Goal: Task Accomplishment & Management: Understand process/instructions

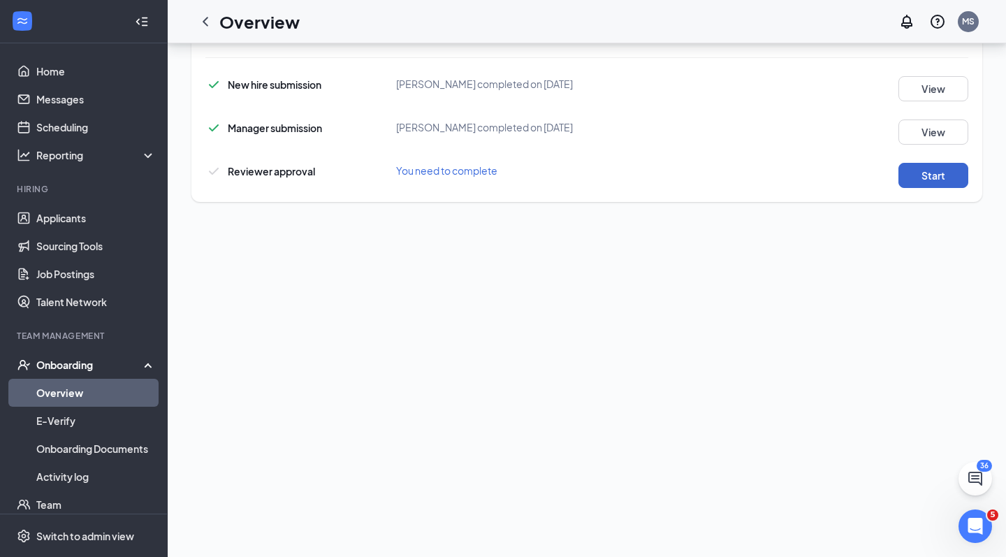
scroll to position [808, 0]
click at [930, 169] on button "Start" at bounding box center [934, 175] width 70 height 25
click at [922, 181] on button "Start" at bounding box center [934, 175] width 70 height 25
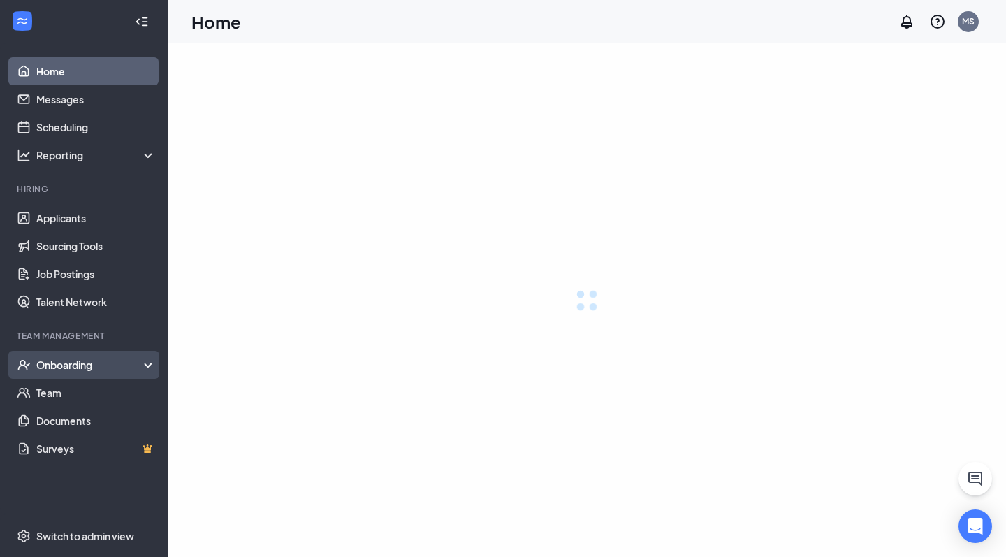
click at [97, 367] on div "Onboarding" at bounding box center [90, 365] width 108 height 14
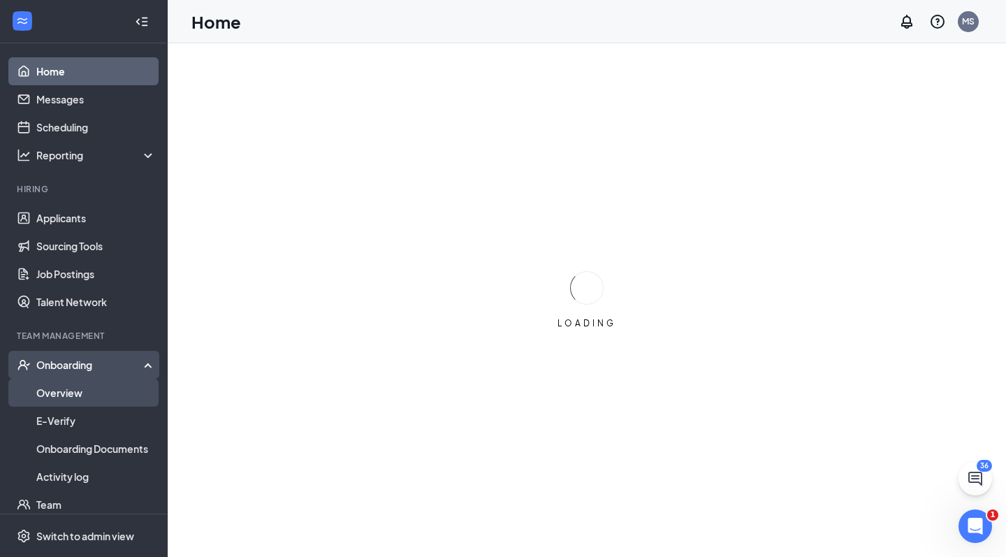
click at [75, 393] on link "Overview" at bounding box center [96, 393] width 120 height 28
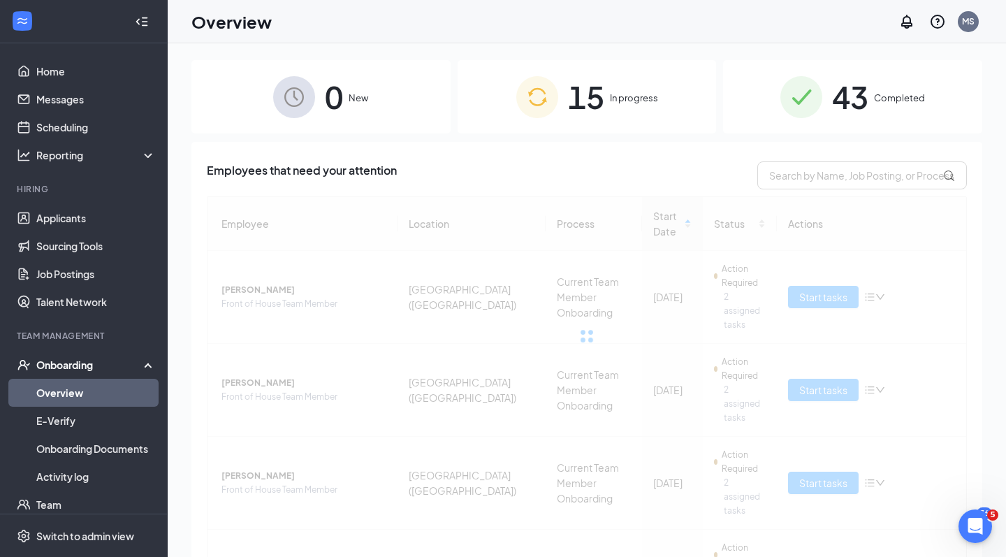
click at [630, 95] on span "In progress" at bounding box center [634, 98] width 48 height 14
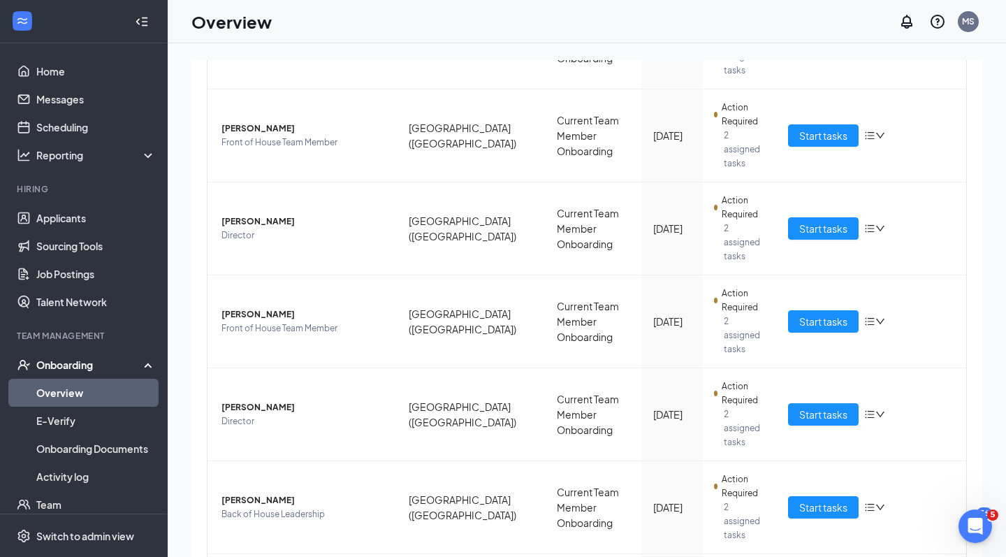
scroll to position [532, 0]
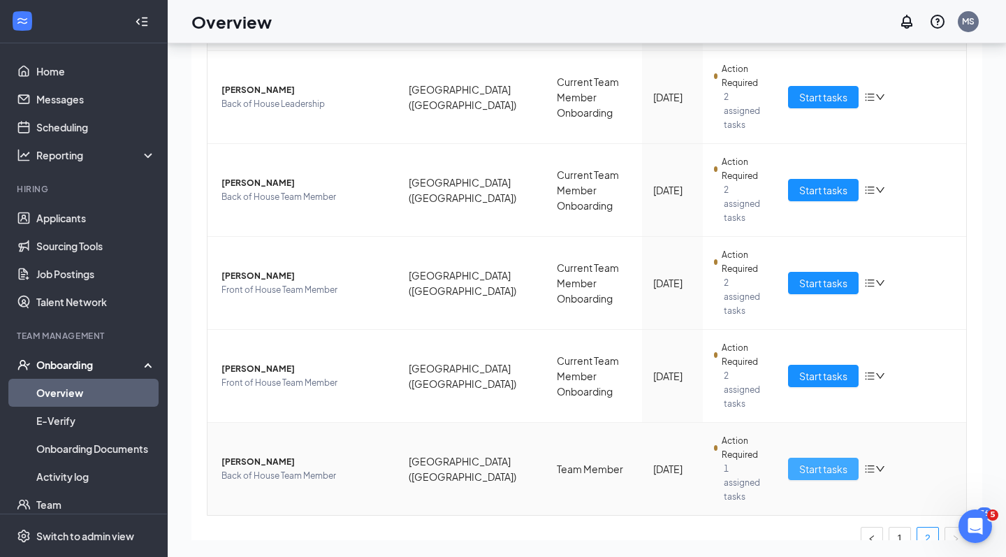
scroll to position [63, 0]
click at [808, 461] on span "Start tasks" at bounding box center [824, 468] width 48 height 15
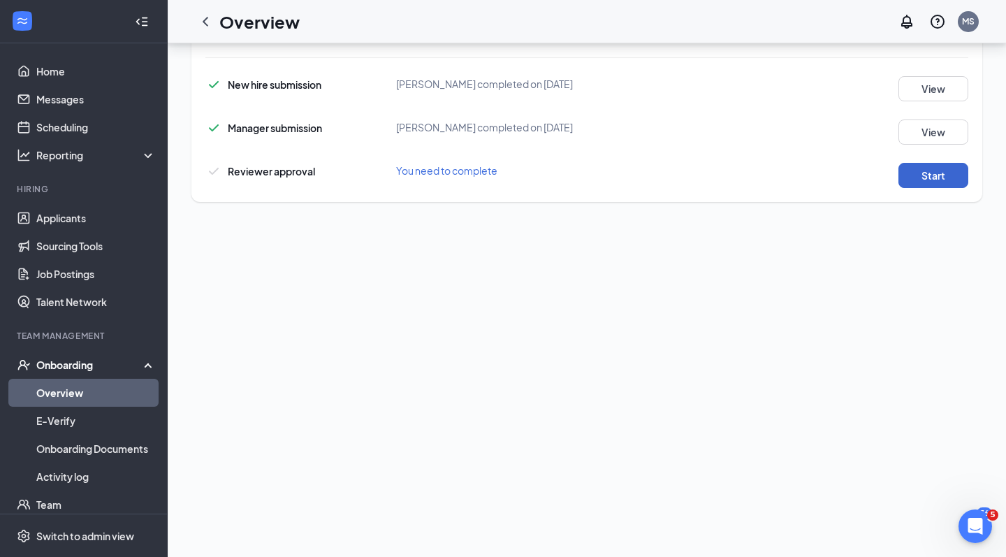
scroll to position [808, 0]
click at [927, 177] on button "Start" at bounding box center [934, 175] width 70 height 25
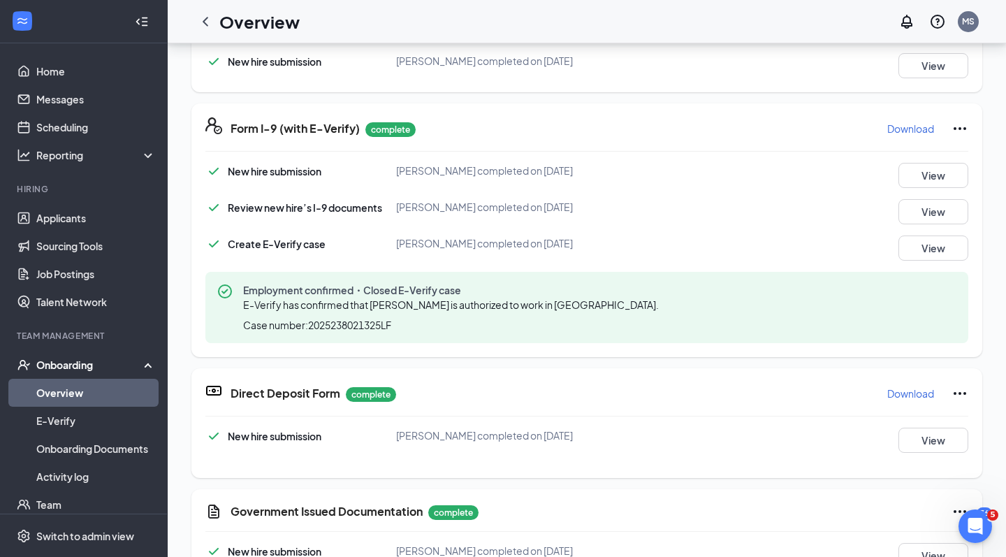
scroll to position [327, 0]
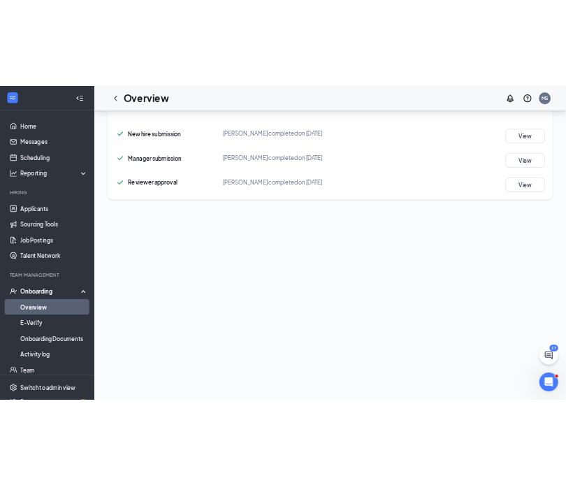
scroll to position [808, 0]
